Goal: Find contact information: Find contact information

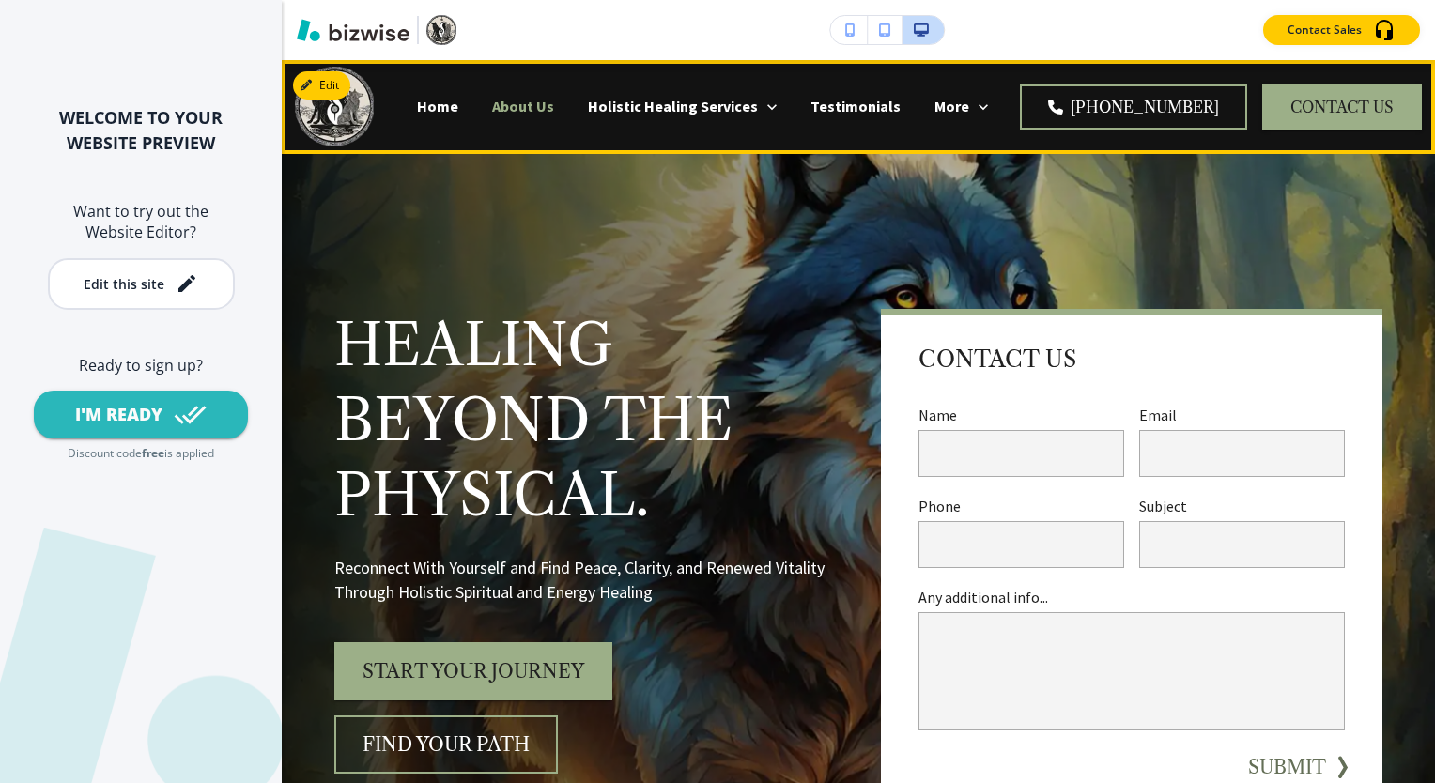
click at [554, 108] on p "About Us" at bounding box center [523, 107] width 62 height 22
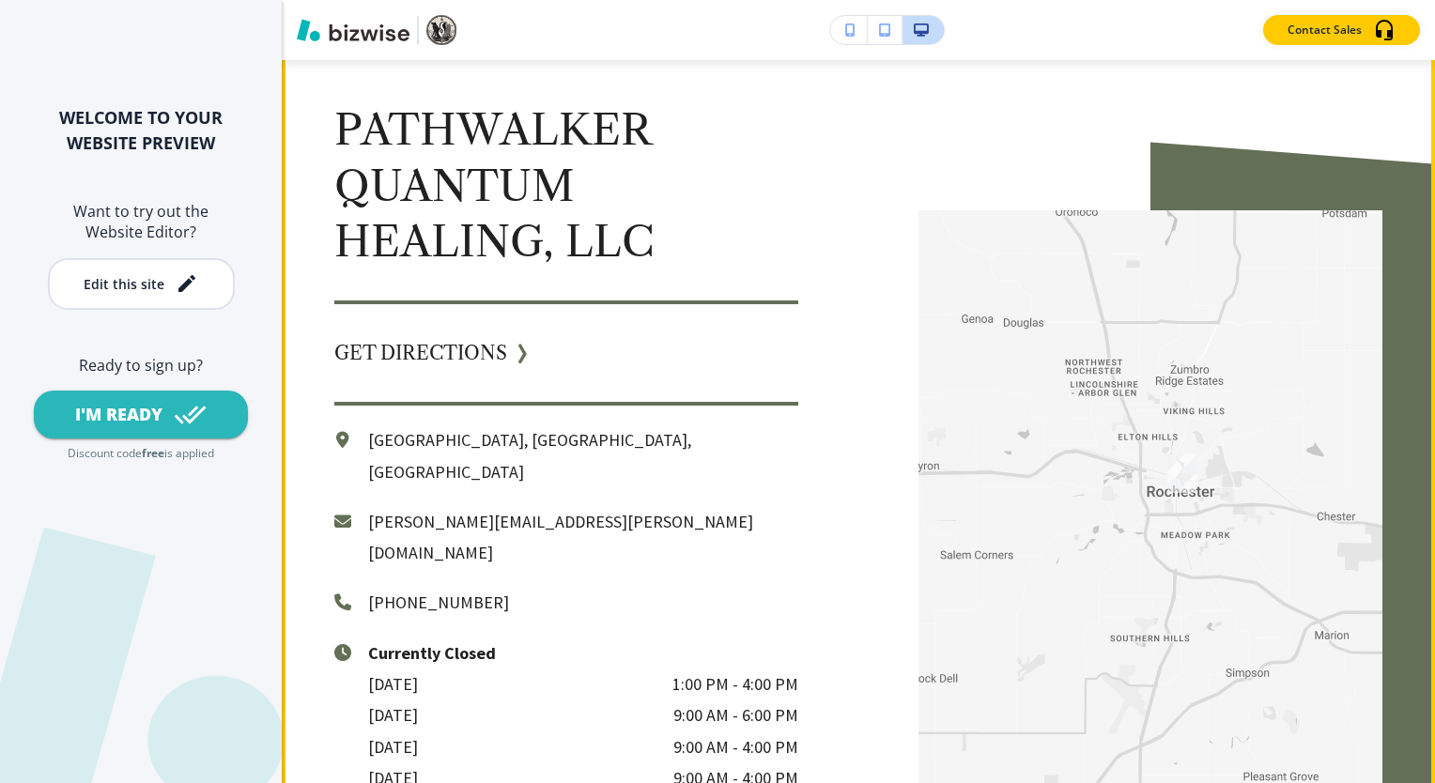
scroll to position [4382, 0]
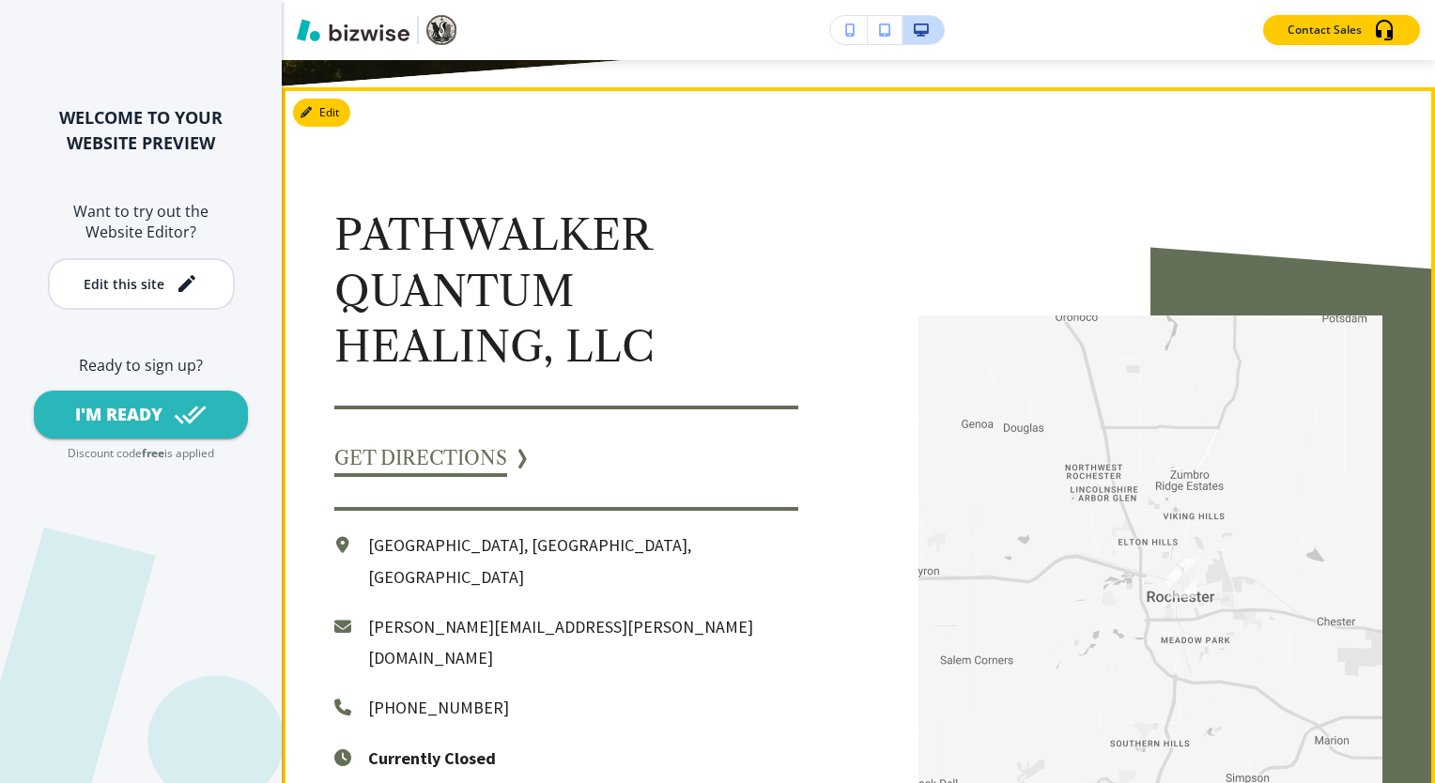
click at [463, 440] on link "GET DIRECTIONS" at bounding box center [420, 459] width 173 height 38
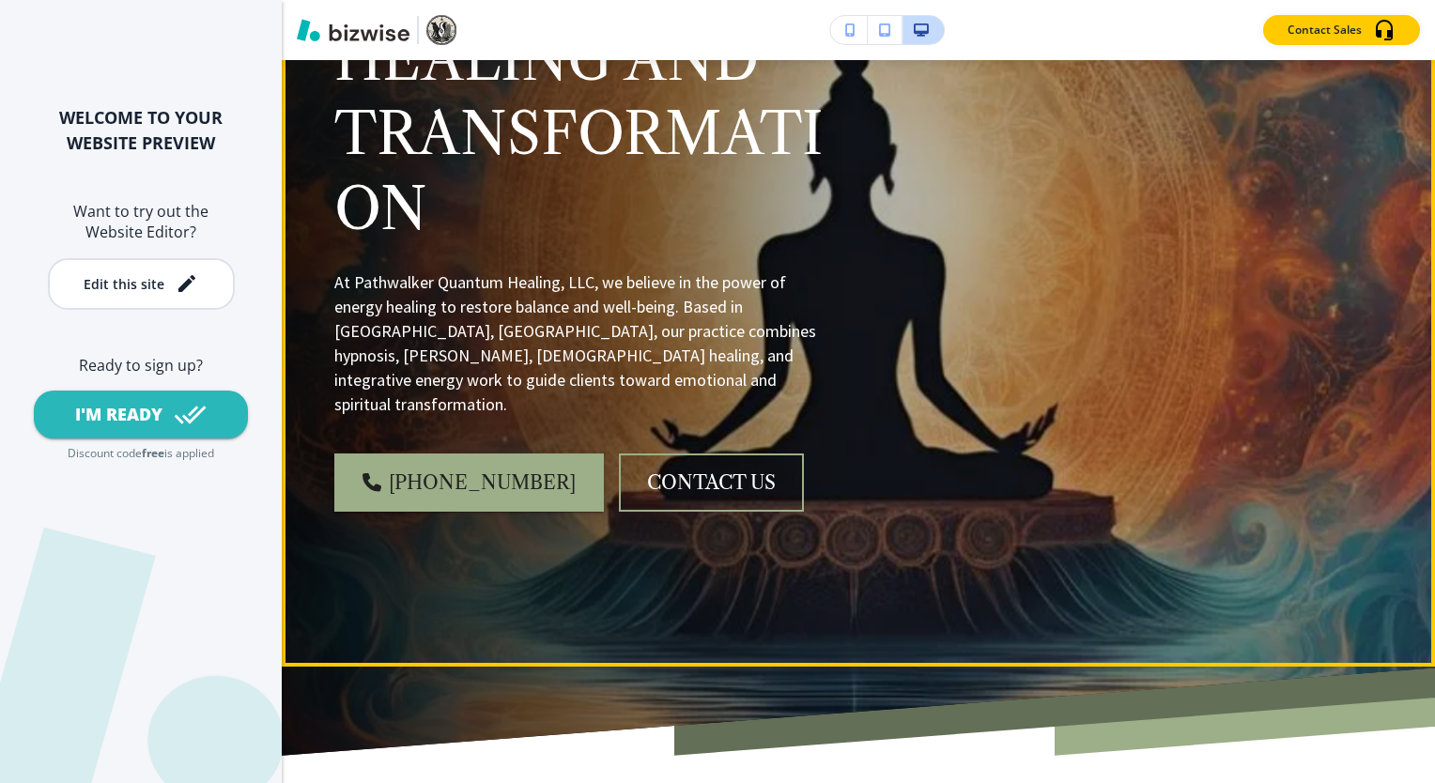
scroll to position [313, 0]
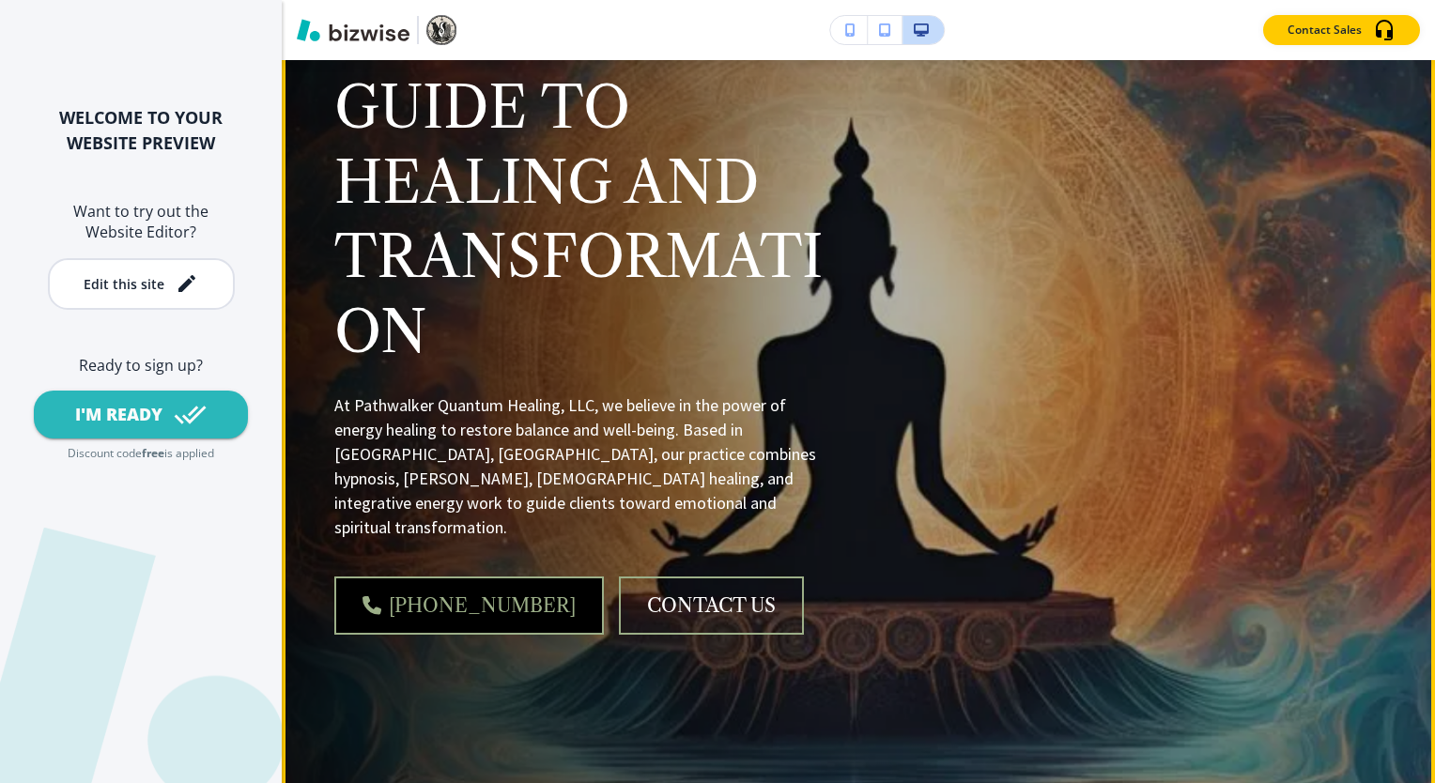
click at [465, 585] on link "[PHONE_NUMBER]" at bounding box center [469, 606] width 270 height 58
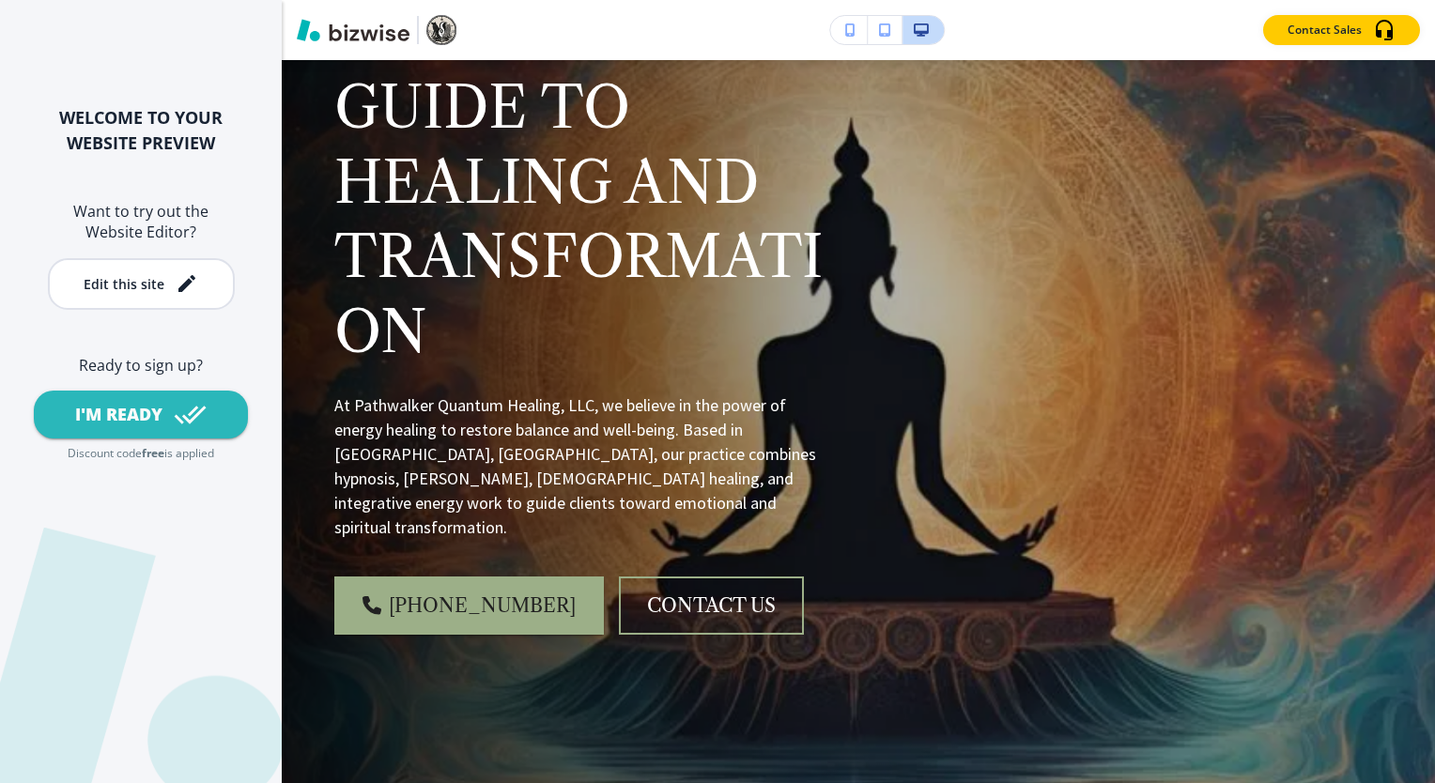
click at [889, 39] on button "button" at bounding box center [885, 30] width 35 height 28
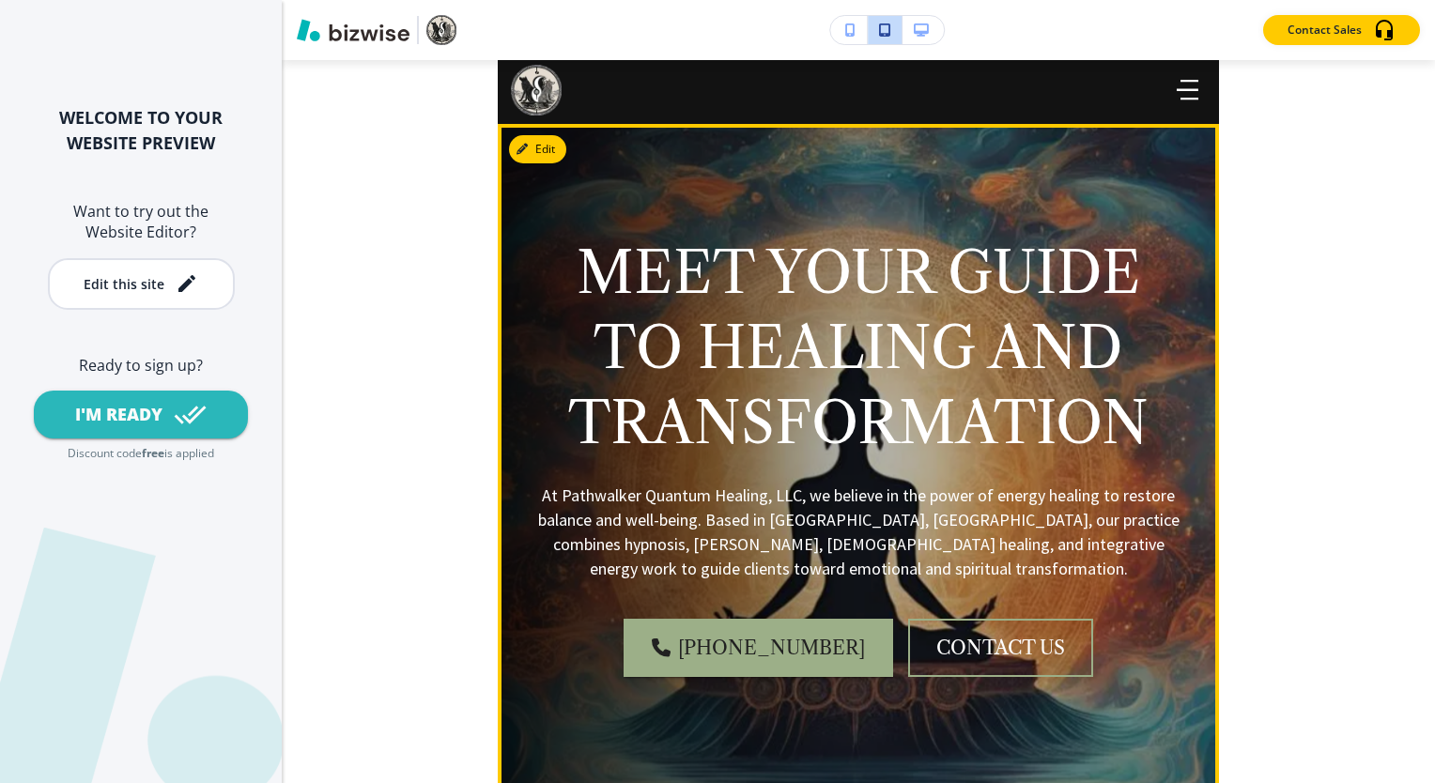
scroll to position [0, 0]
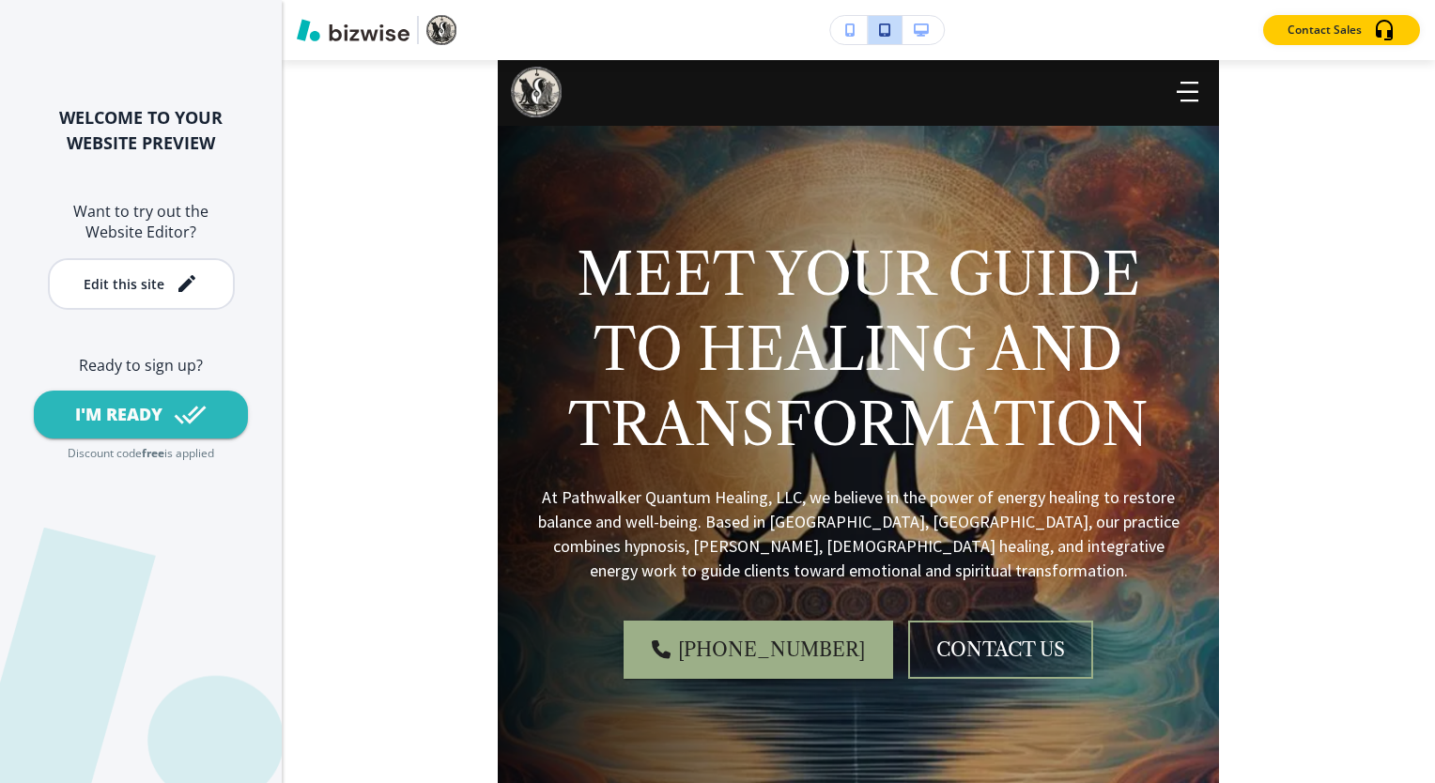
drag, startPoint x: 927, startPoint y: 33, endPoint x: 924, endPoint y: 63, distance: 30.2
click at [927, 34] on icon "button" at bounding box center [921, 29] width 15 height 13
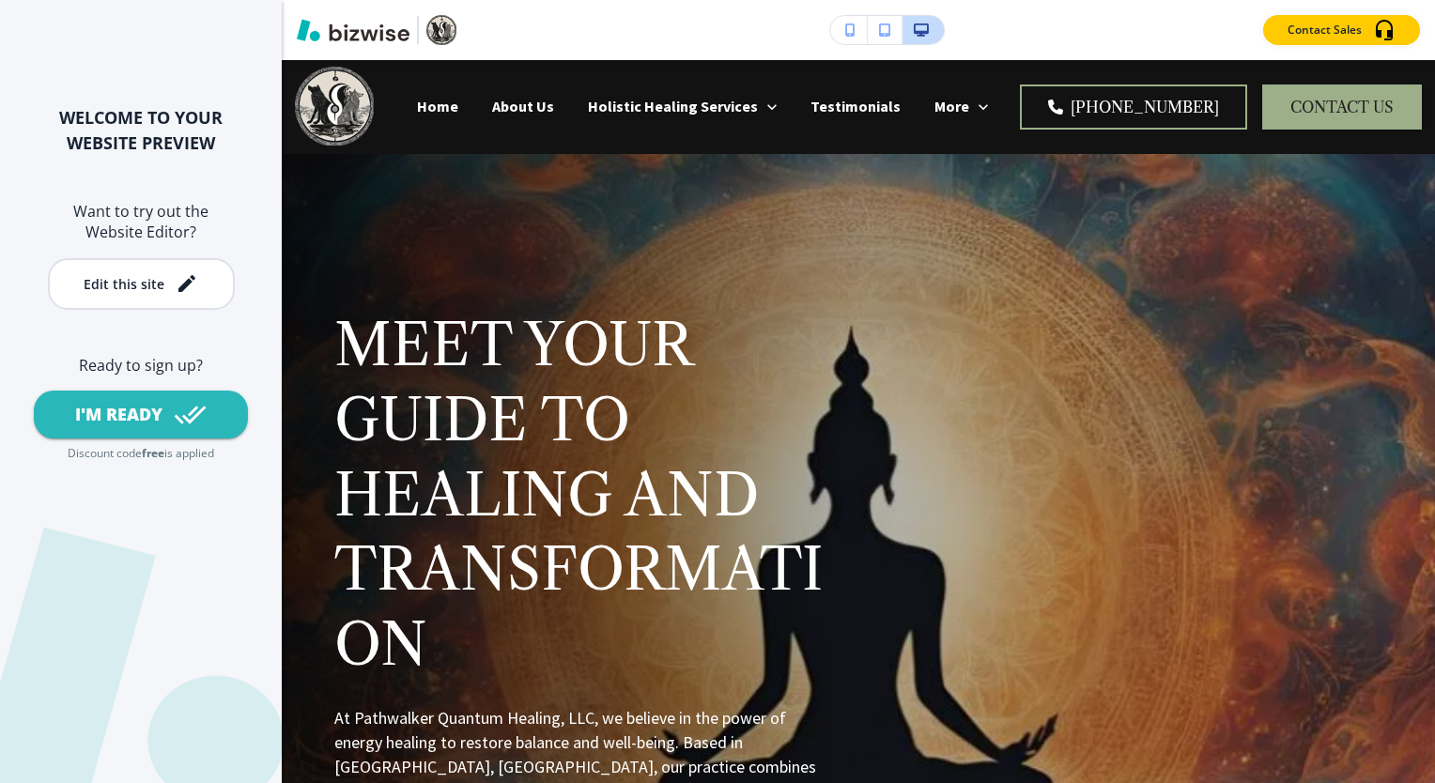
click at [890, 26] on button "button" at bounding box center [885, 30] width 35 height 28
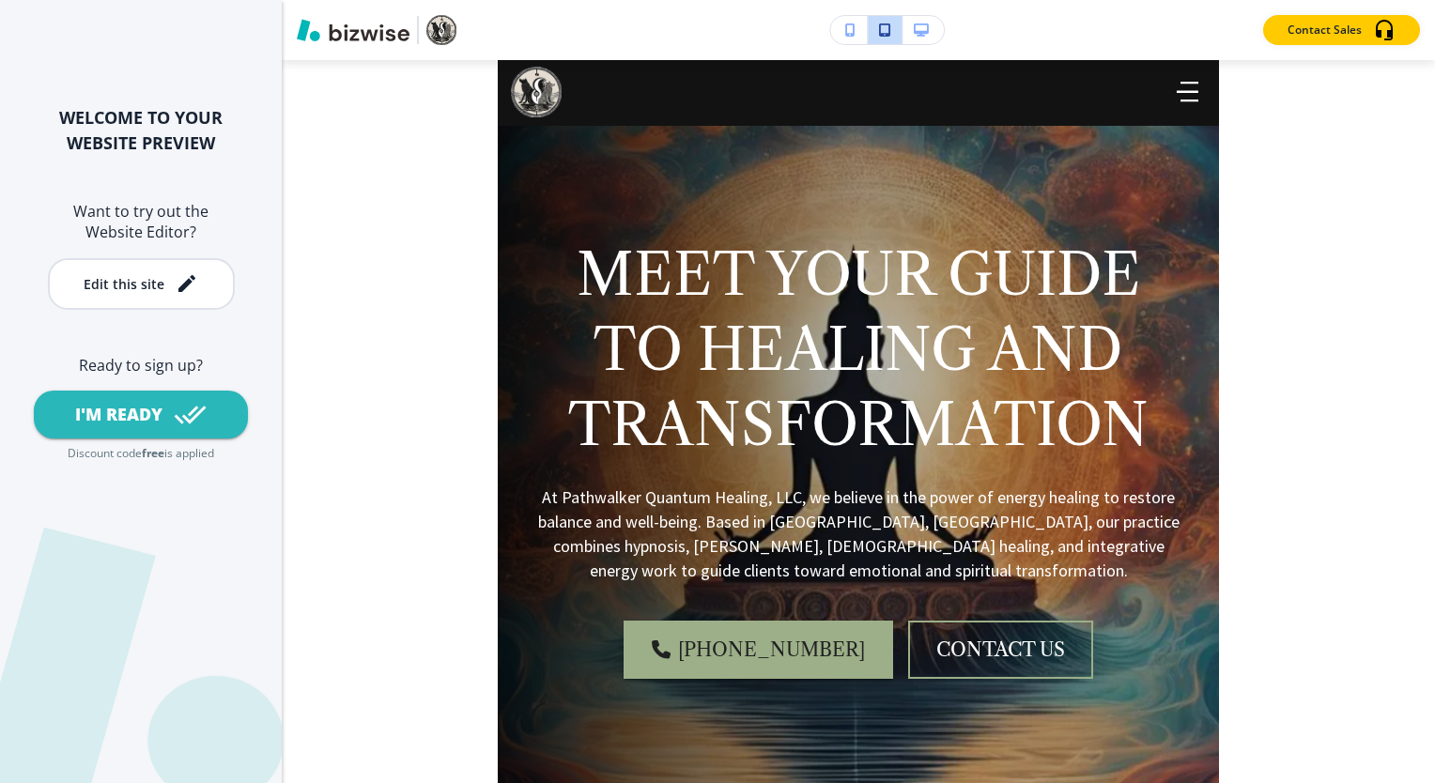
click at [851, 25] on icon "button" at bounding box center [850, 29] width 10 height 13
